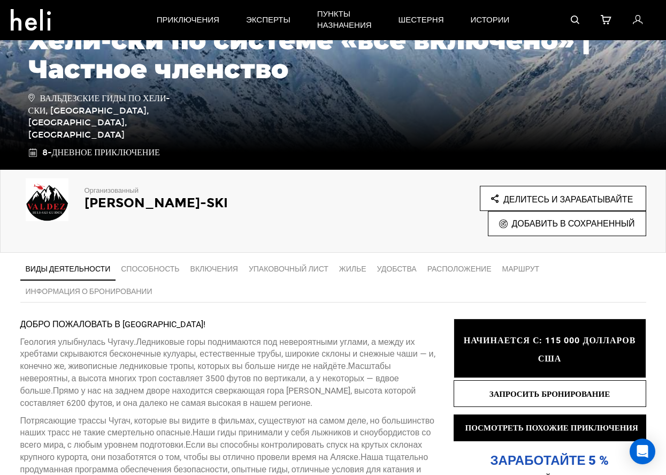
scroll to position [87, 0]
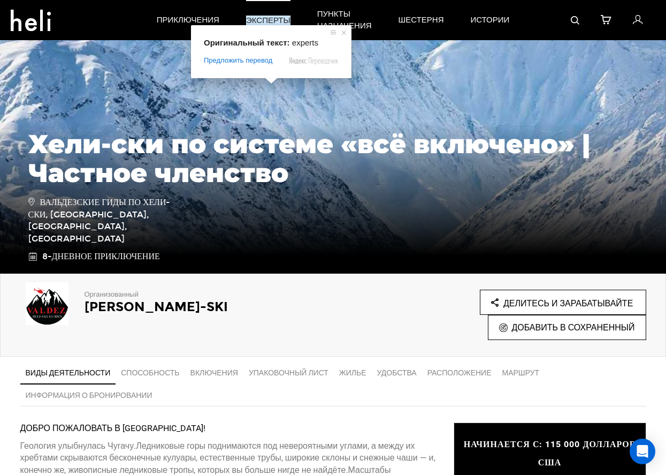
click at [272, 19] on ya-tr-span "эксперты" at bounding box center [268, 21] width 44 height 10
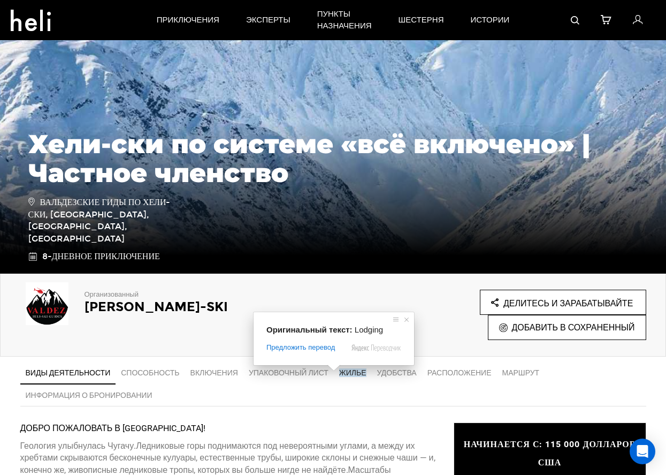
click at [347, 370] on ya-tr-span "Жилье" at bounding box center [352, 372] width 27 height 9
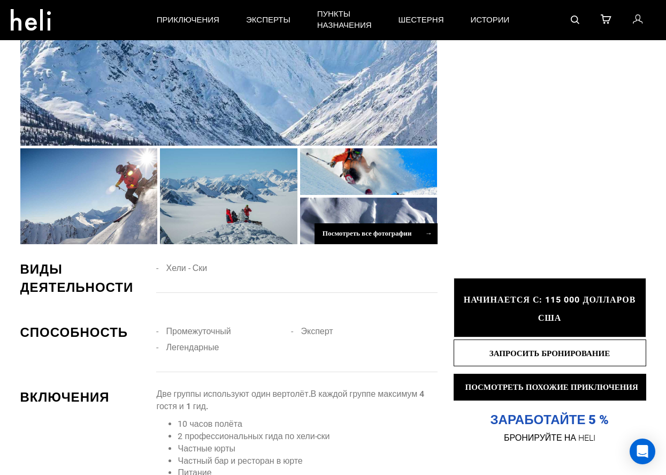
scroll to position [748, 0]
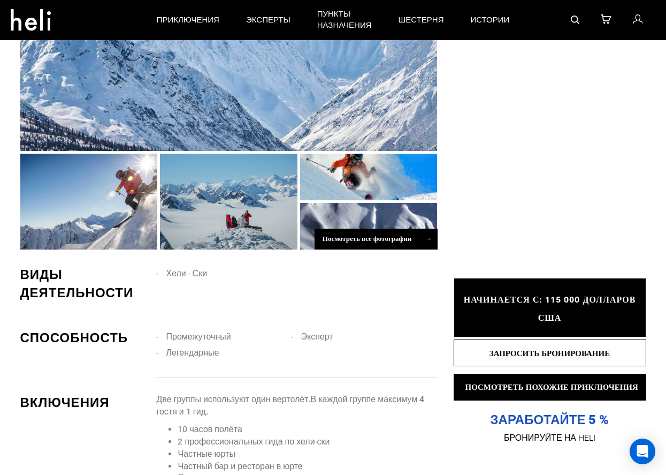
click at [410, 215] on div at bounding box center [369, 226] width 138 height 47
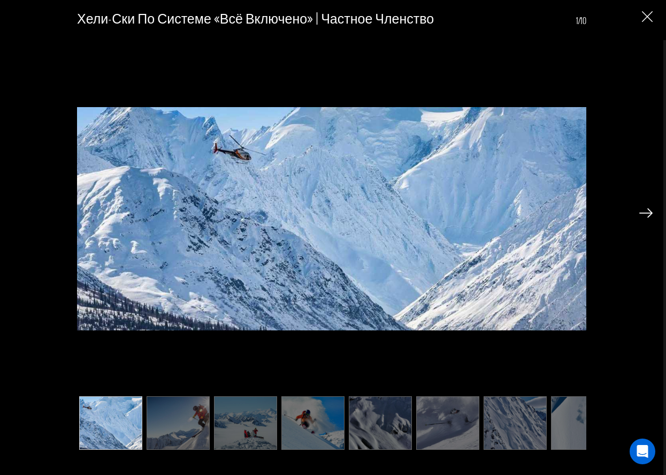
click at [645, 212] on img at bounding box center [645, 213] width 13 height 10
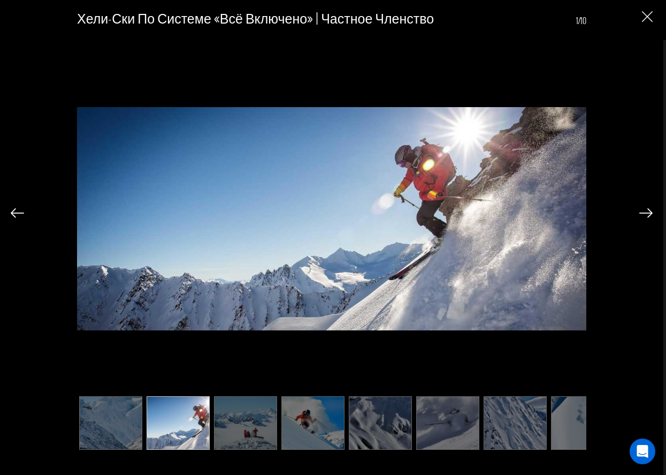
click at [645, 212] on img at bounding box center [645, 213] width 13 height 10
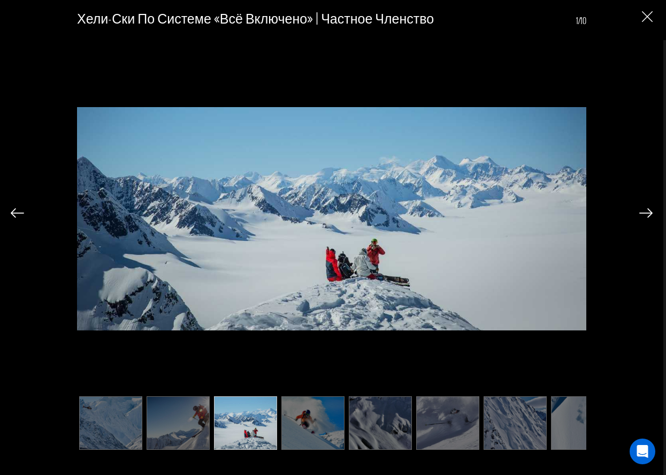
click at [645, 212] on img at bounding box center [645, 213] width 13 height 10
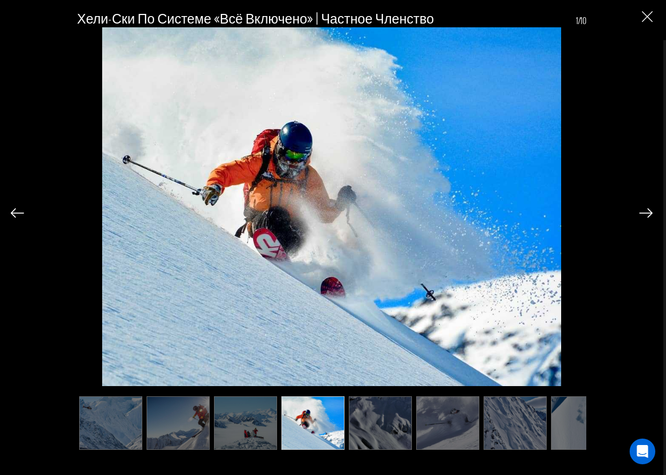
click at [645, 212] on img at bounding box center [645, 213] width 13 height 10
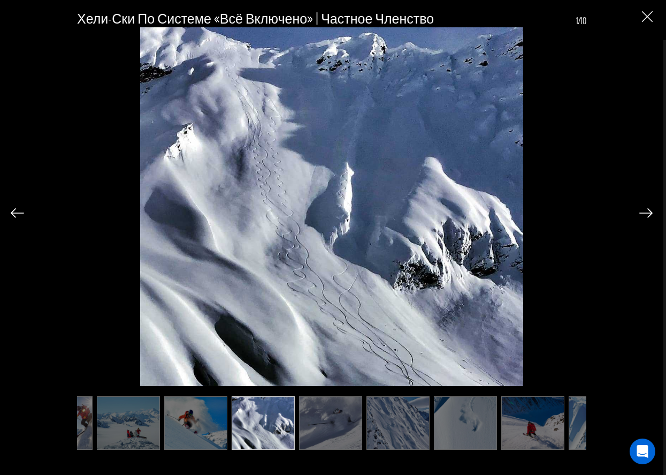
scroll to position [0, 121]
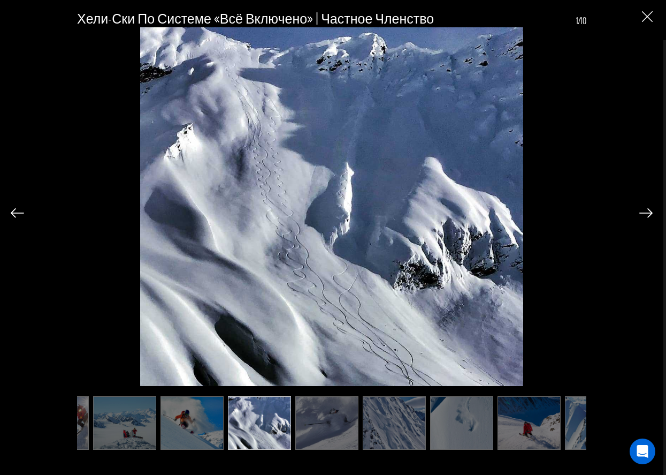
click at [645, 212] on img at bounding box center [645, 213] width 13 height 10
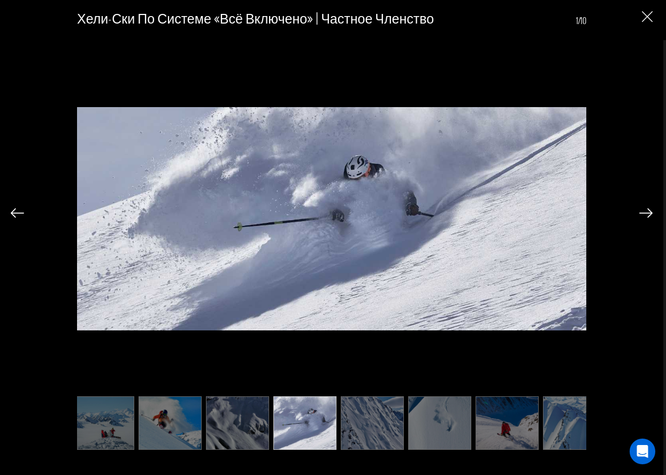
scroll to position [0, 165]
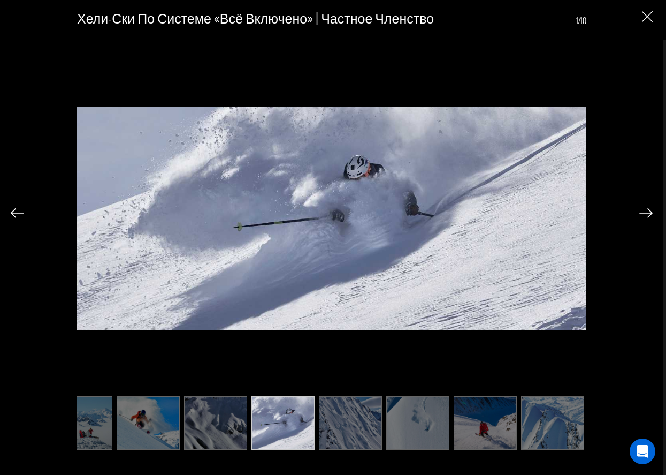
click at [645, 212] on img at bounding box center [645, 213] width 13 height 10
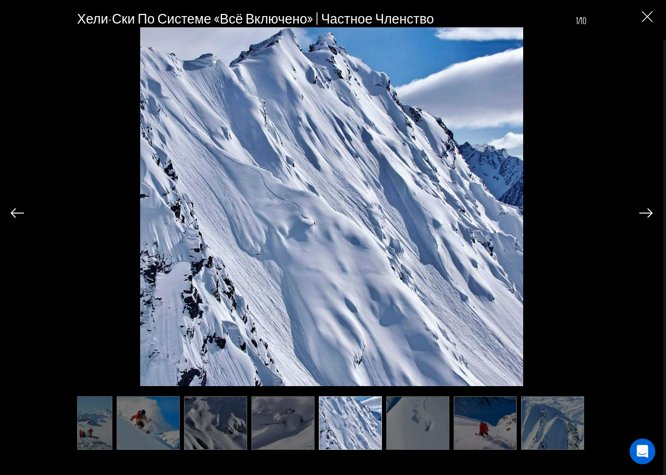
click at [645, 212] on img at bounding box center [645, 213] width 13 height 10
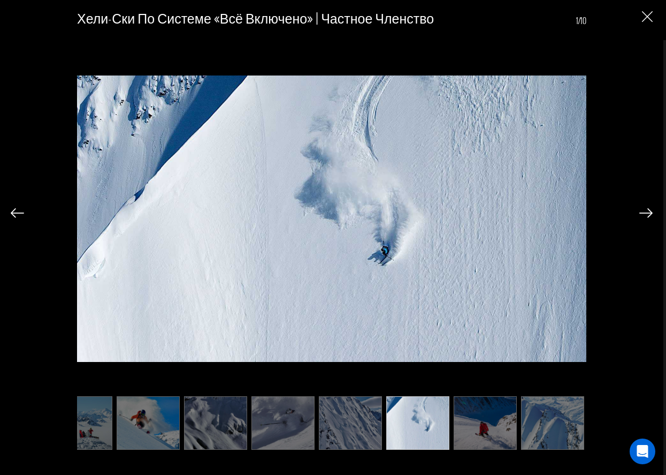
click at [645, 212] on img at bounding box center [645, 213] width 13 height 10
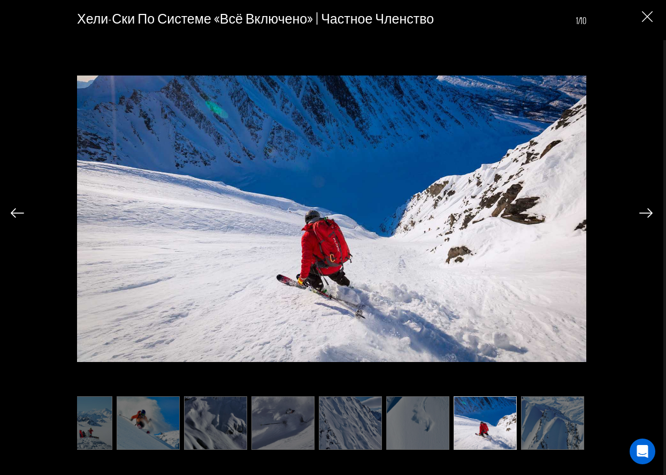
click at [645, 212] on img at bounding box center [645, 213] width 13 height 10
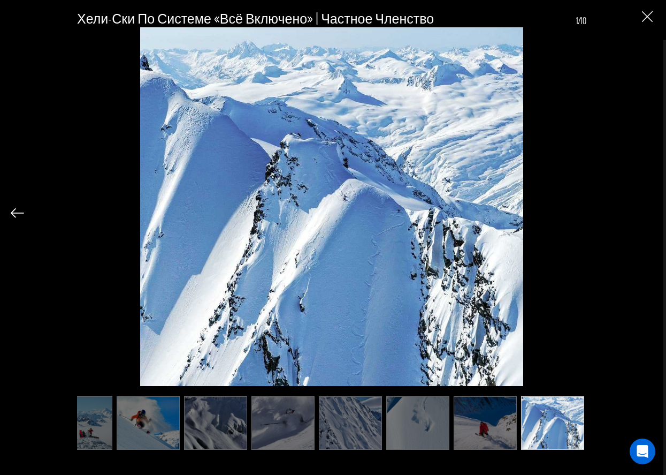
click at [645, 212] on div "Хели-ски по системе «всё включено» | Частное членство 1/10" at bounding box center [332, 225] width 642 height 451
click at [651, 15] on img "Закрыть" at bounding box center [647, 16] width 11 height 11
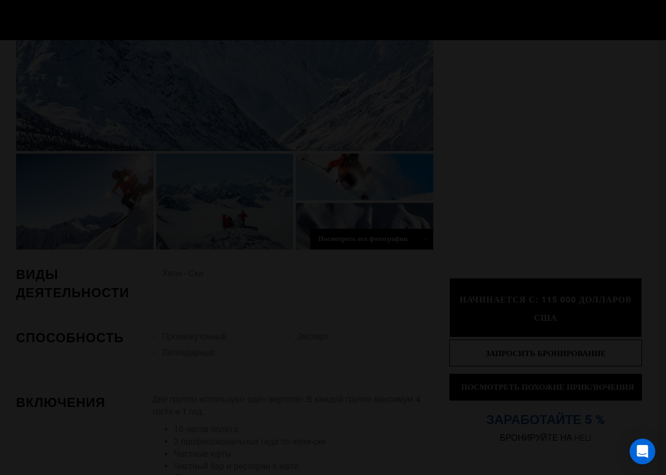
scroll to position [0, 0]
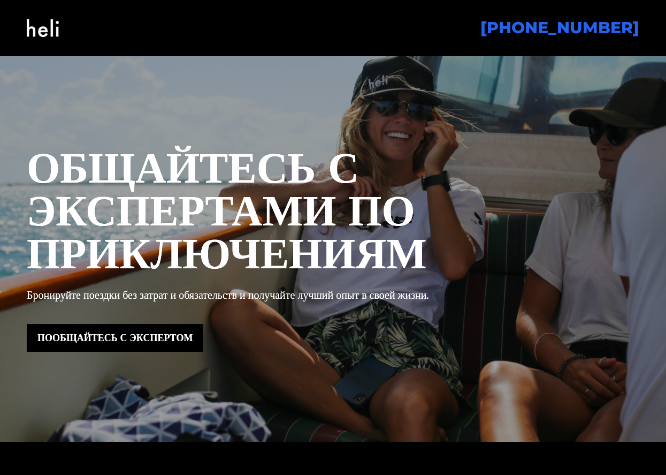
click at [354, 115] on div at bounding box center [333, 248] width 666 height 385
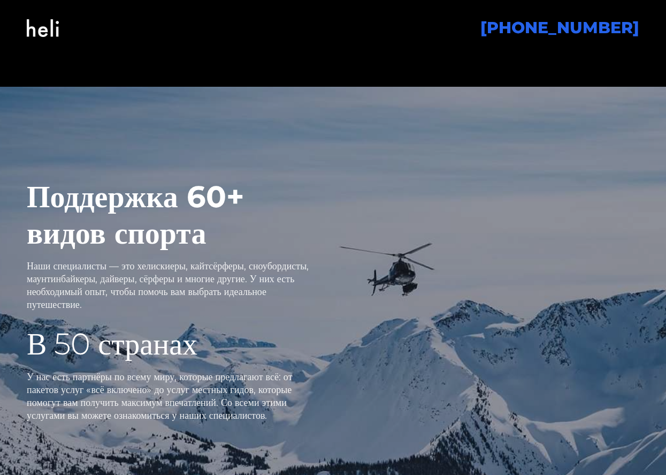
scroll to position [1941, 0]
